Goal: Information Seeking & Learning: Learn about a topic

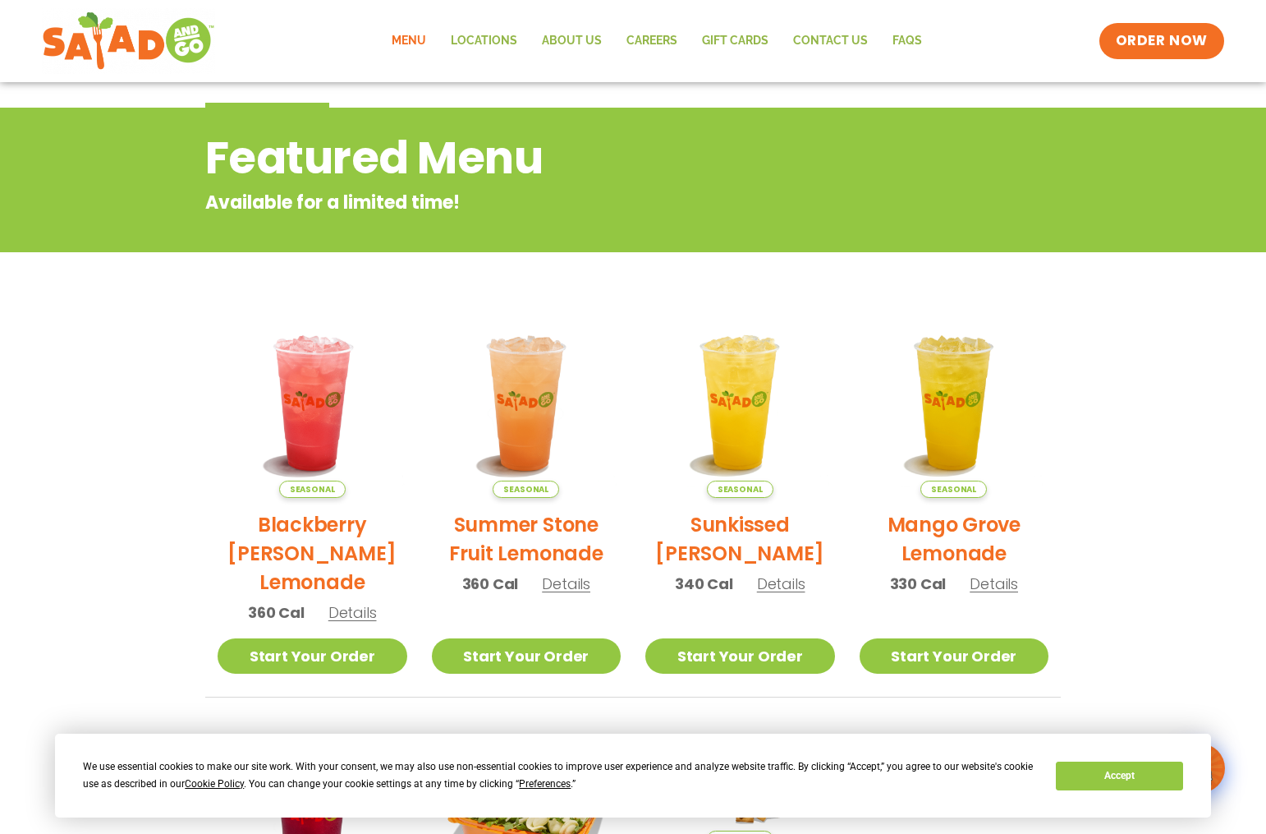
scroll to position [56, 0]
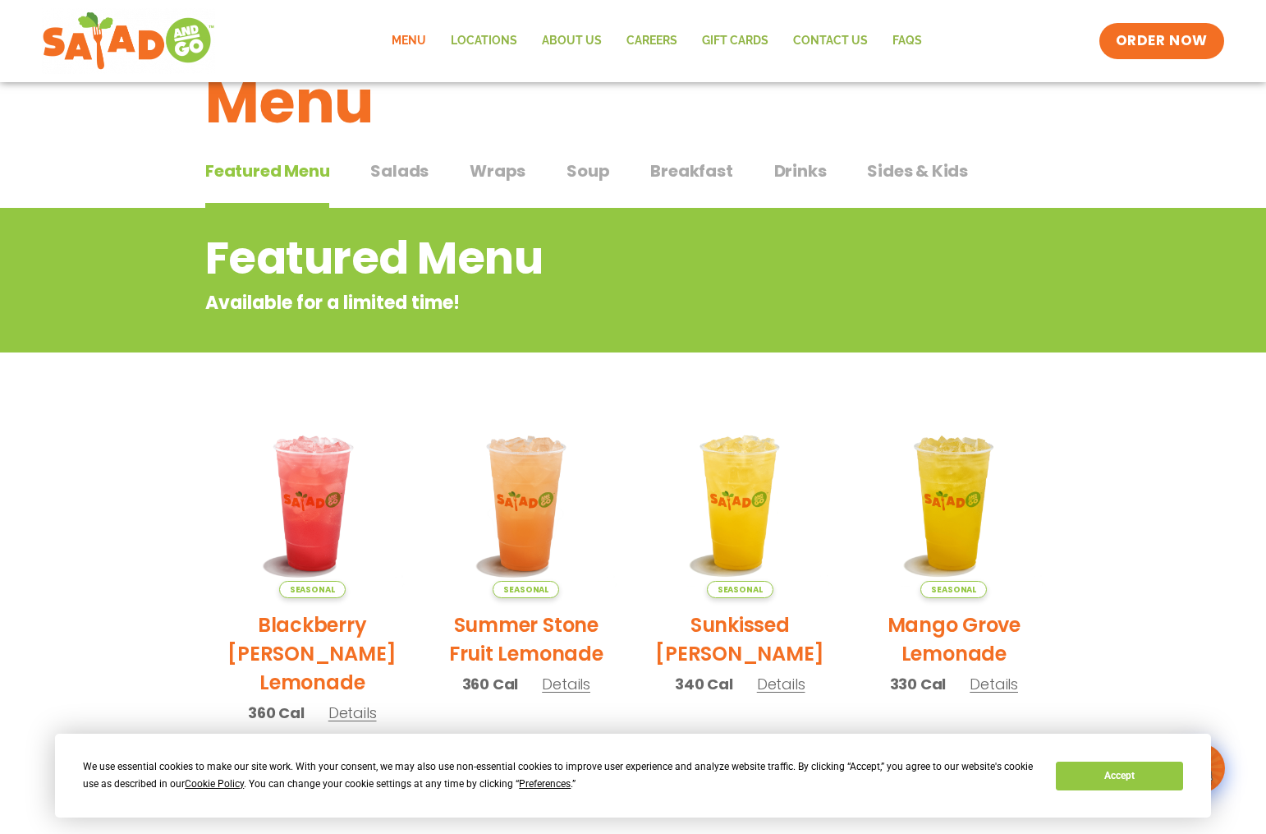
click at [401, 166] on span "Salads" at bounding box center [399, 170] width 58 height 25
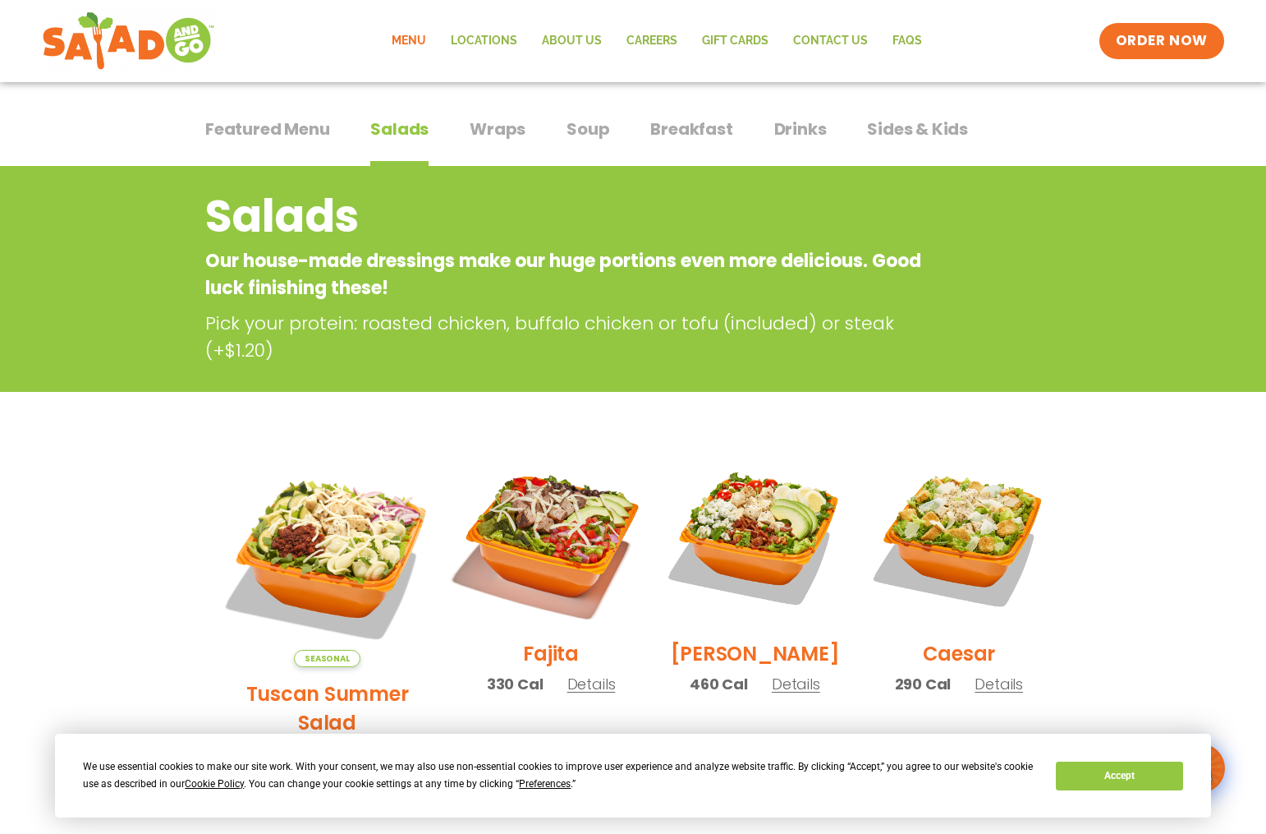
scroll to position [328, 0]
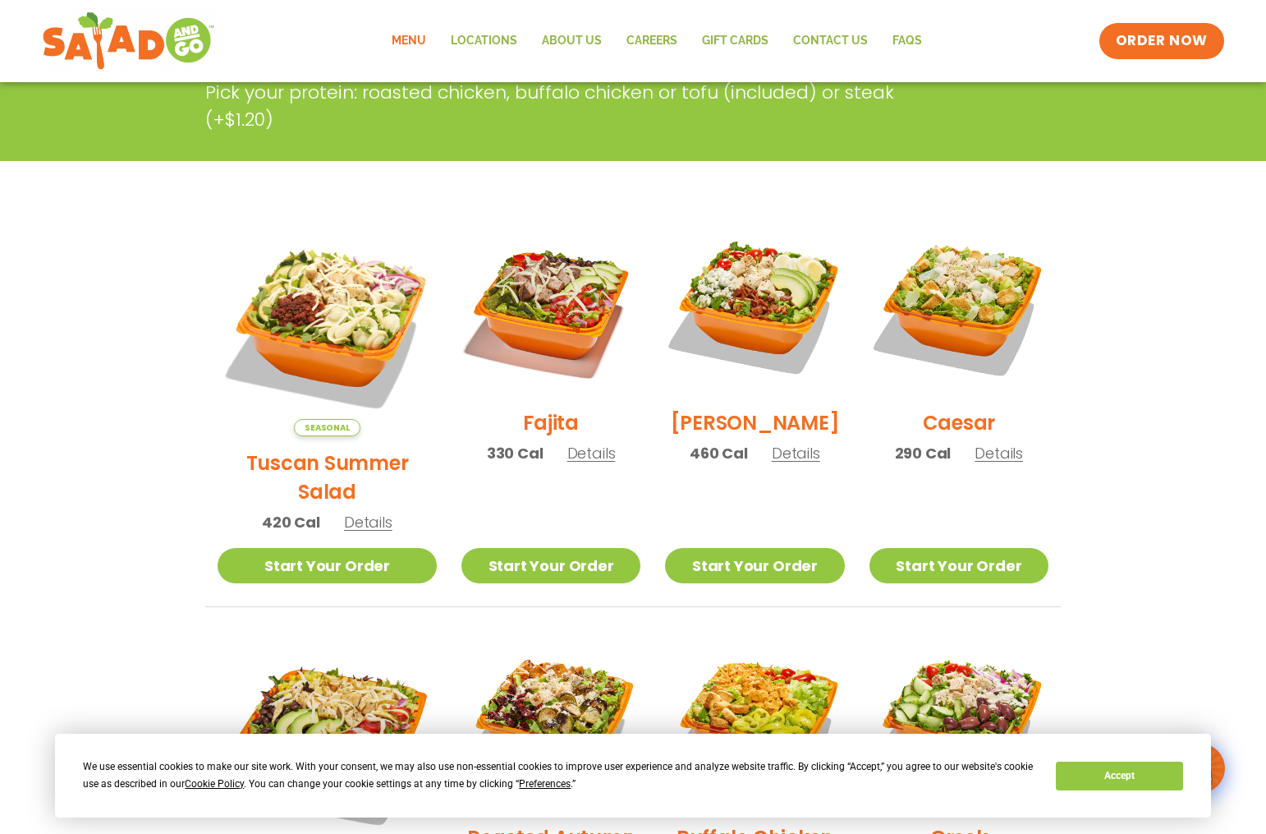
click at [310, 419] on span "Seasonal" at bounding box center [327, 427] width 67 height 17
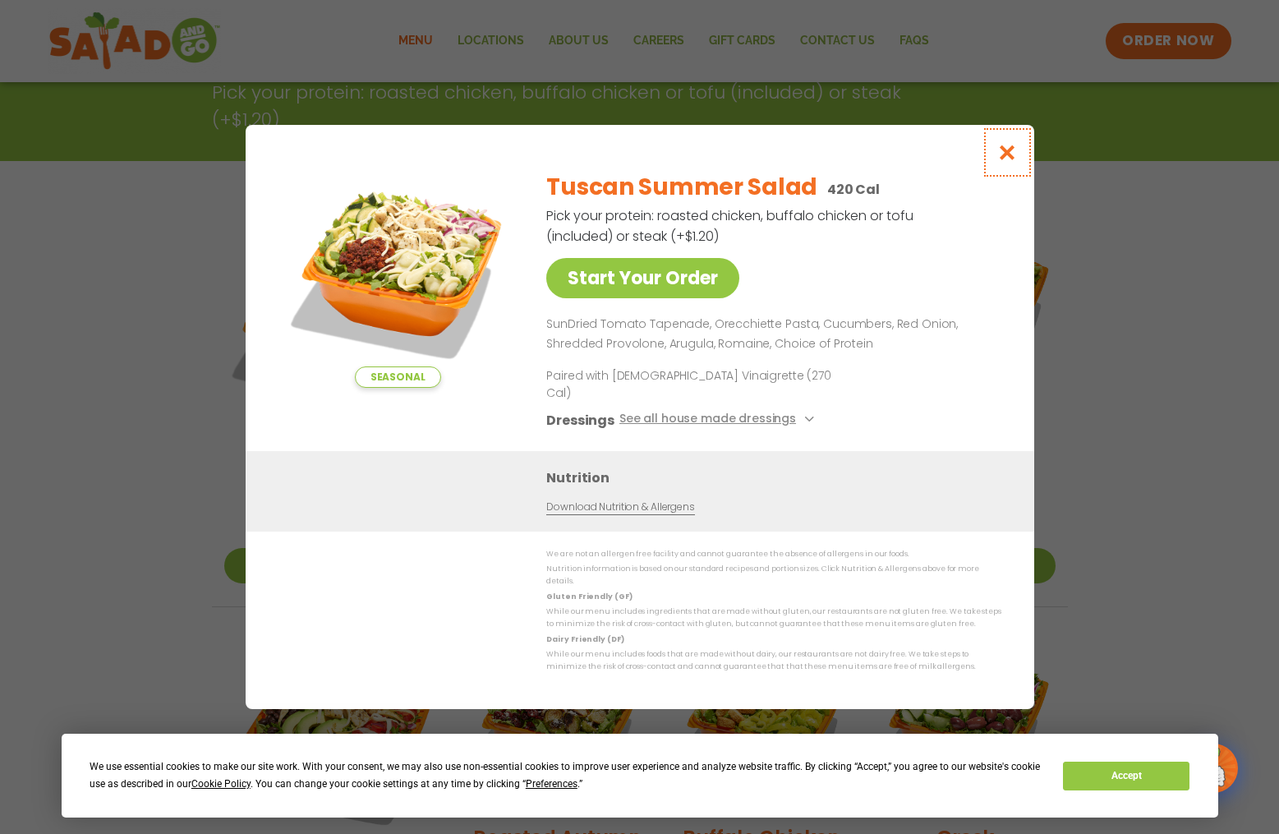
click at [1008, 161] on icon "Close modal" at bounding box center [1006, 152] width 21 height 17
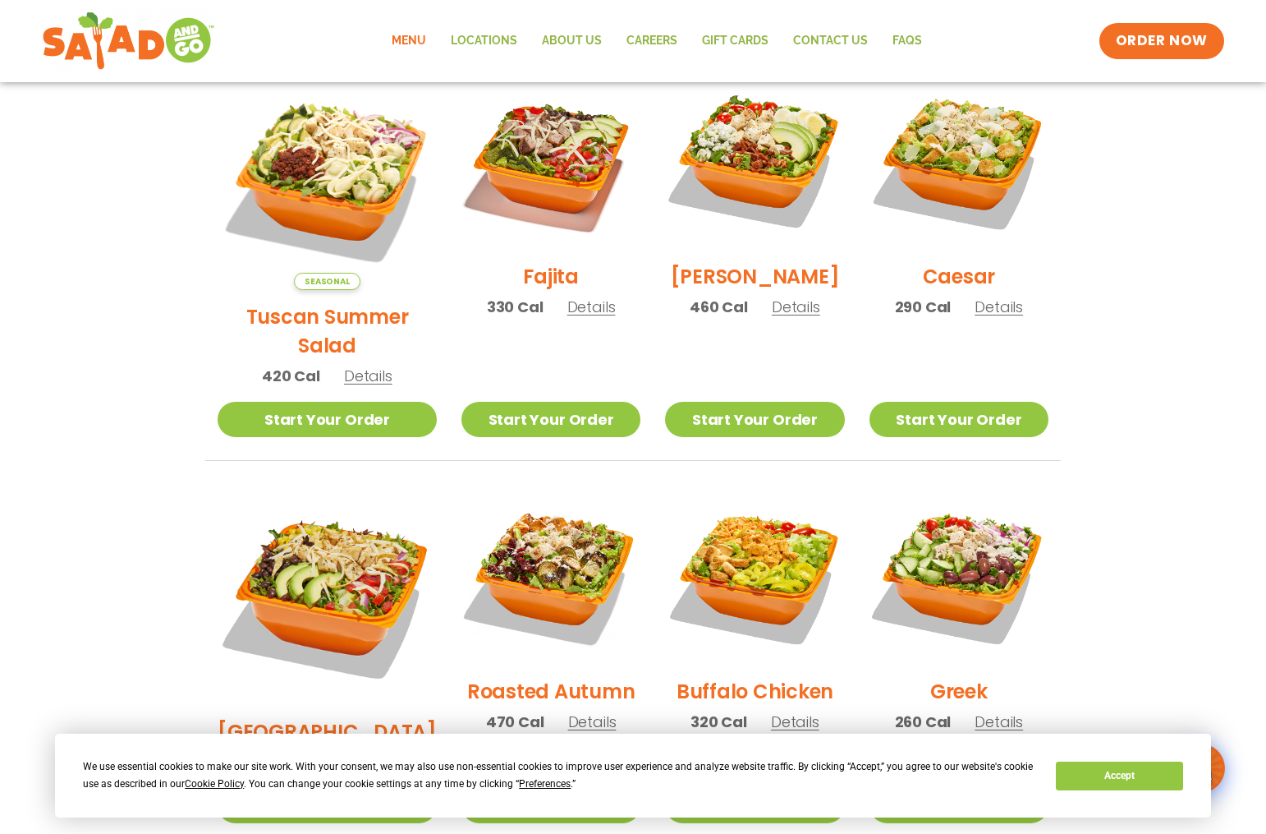
scroll to position [575, 0]
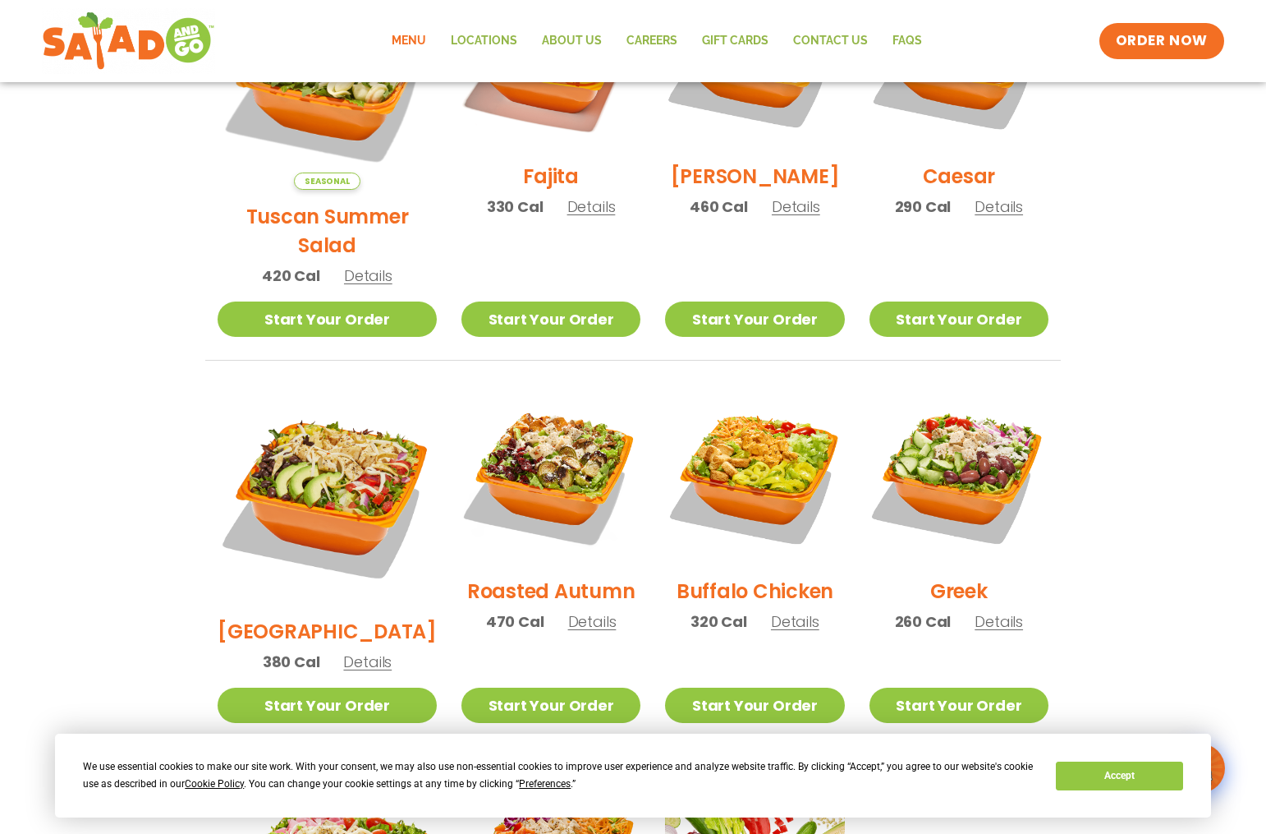
click at [992, 611] on span "Details" at bounding box center [999, 621] width 48 height 21
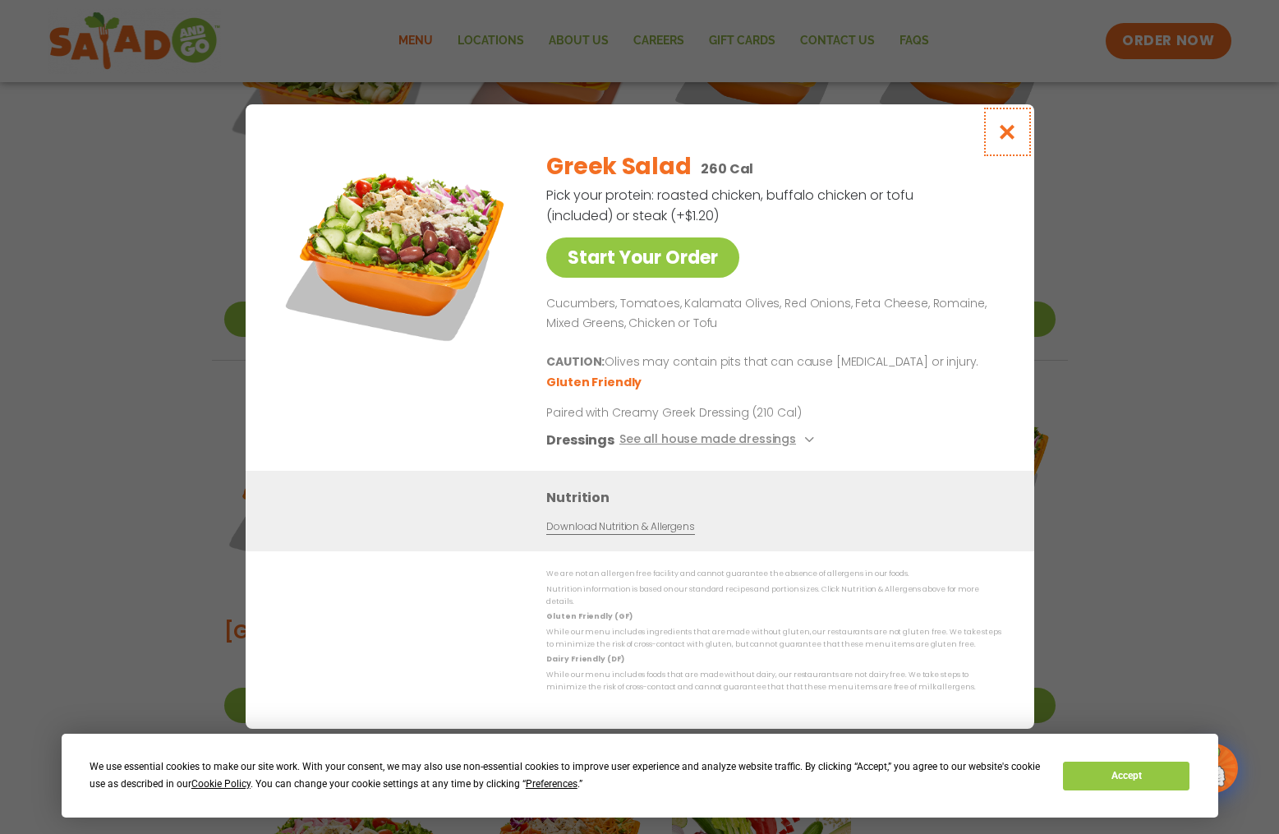
click at [1004, 137] on icon "Close modal" at bounding box center [1006, 131] width 21 height 17
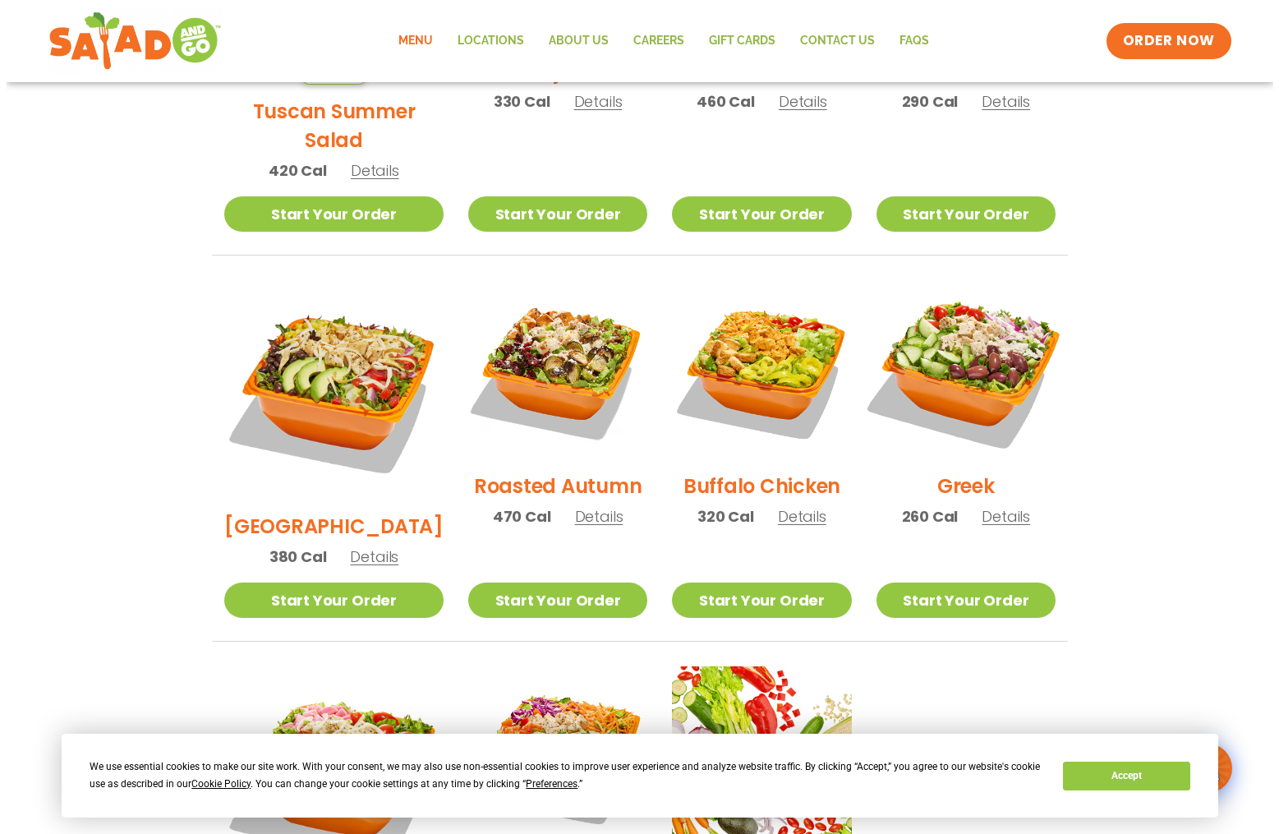
scroll to position [985, 0]
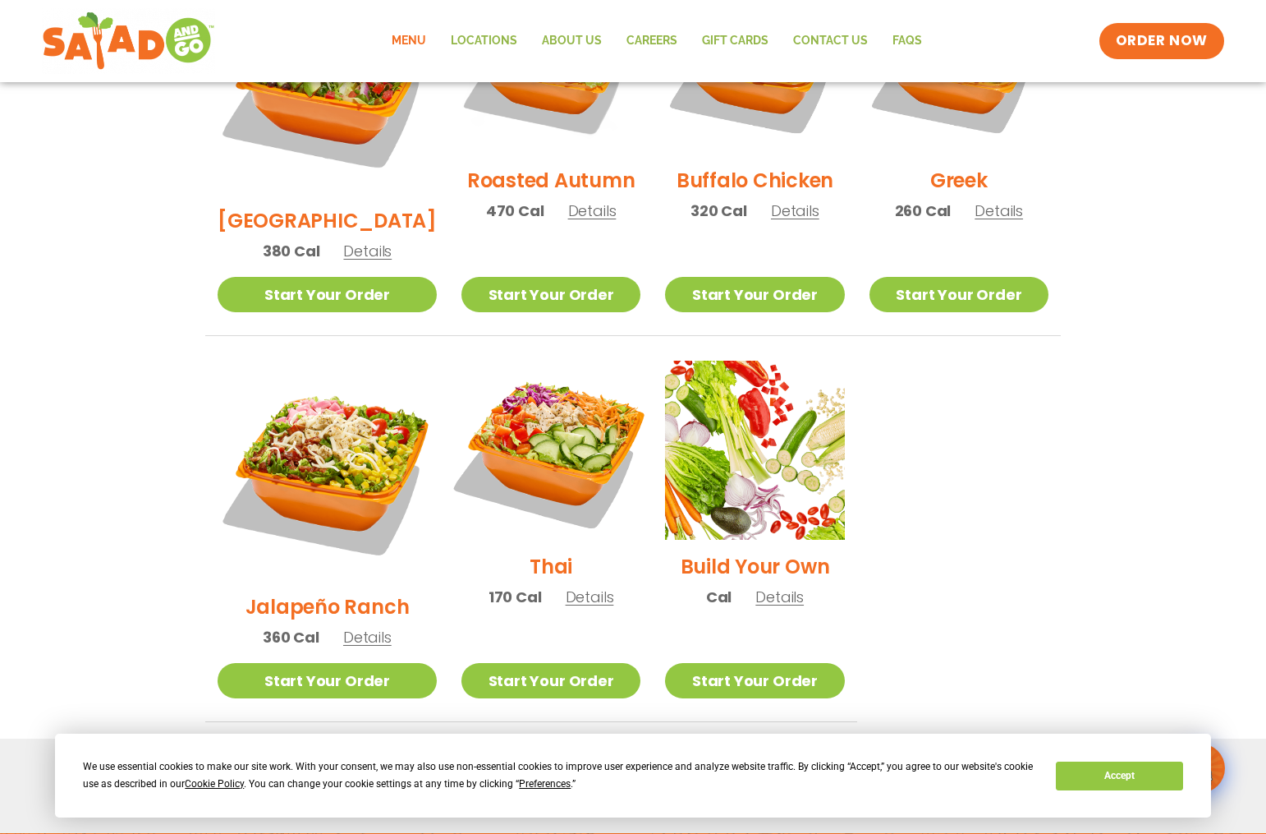
click at [522, 425] on img at bounding box center [551, 450] width 210 height 210
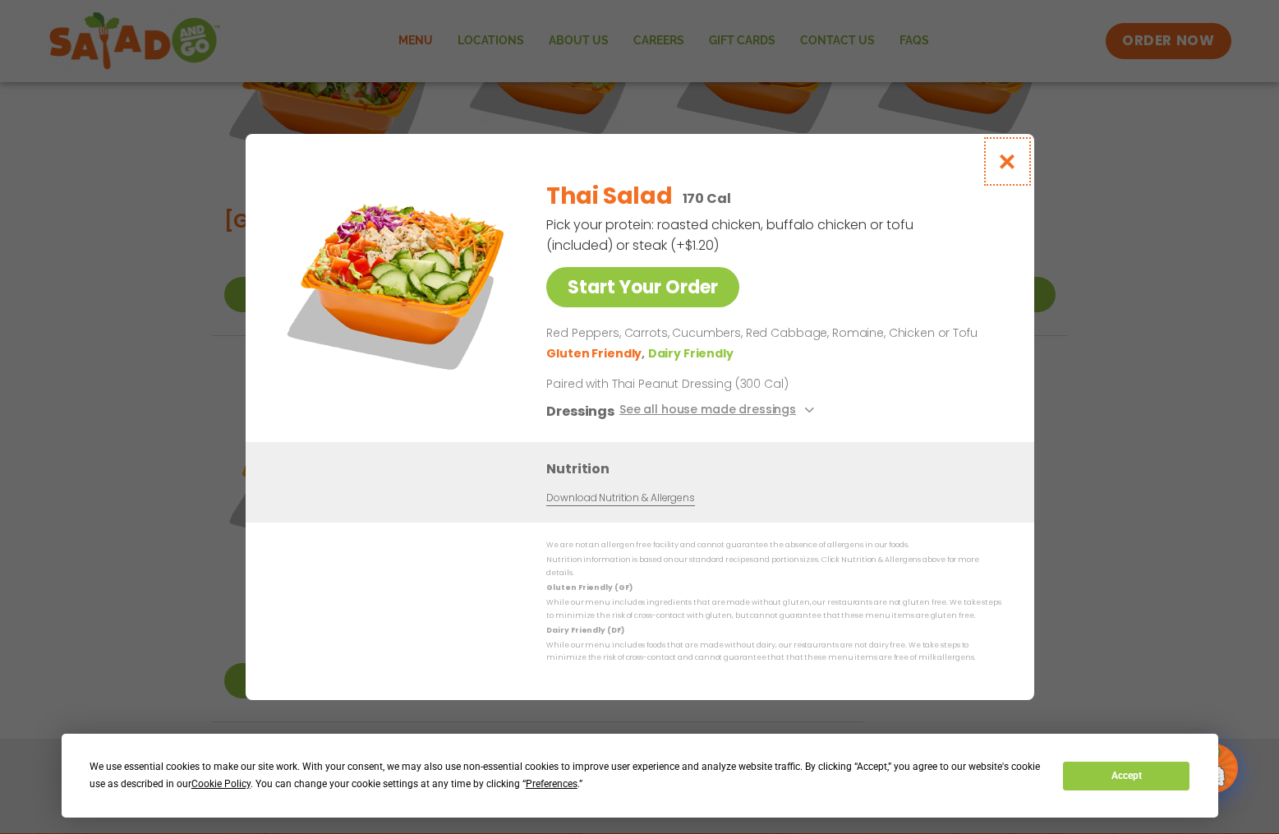
click at [1005, 163] on icon "Close modal" at bounding box center [1006, 161] width 21 height 17
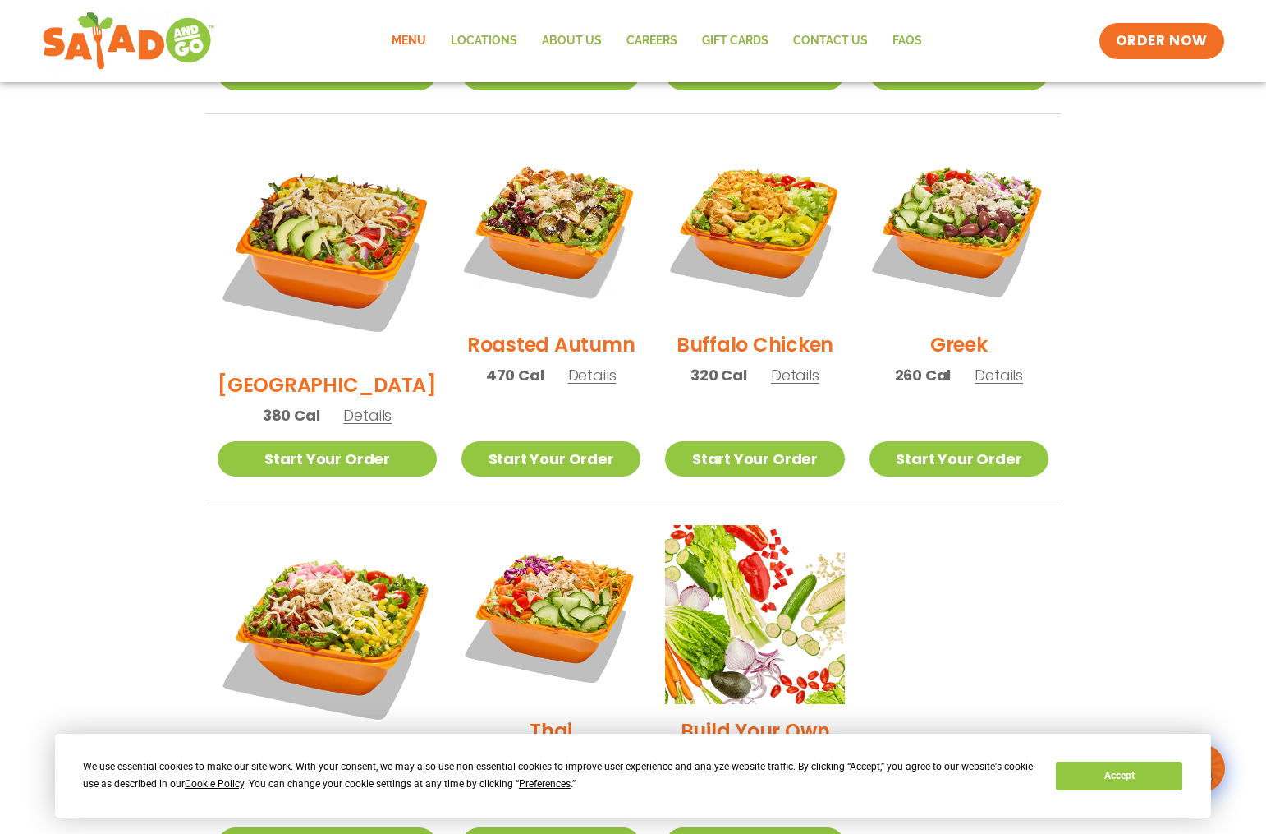
scroll to position [784, 0]
